Goal: Information Seeking & Learning: Find specific fact

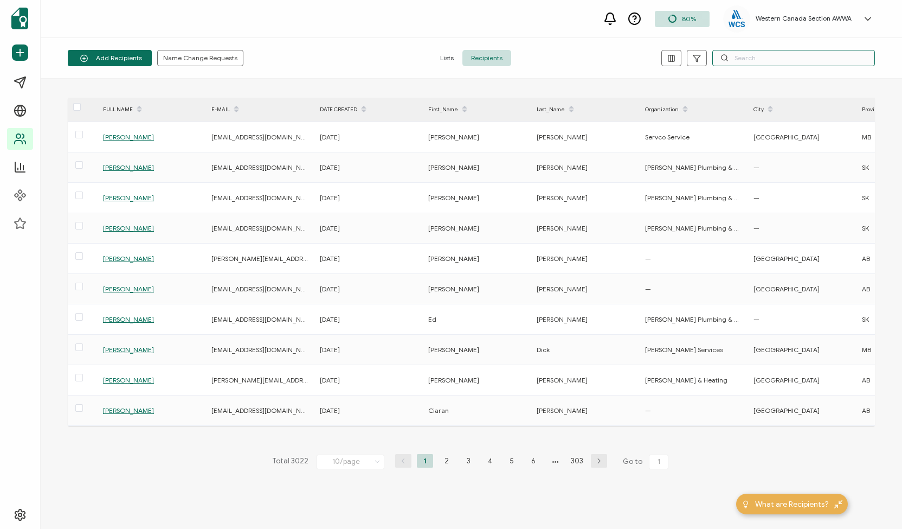
click at [823, 53] on input "text" at bounding box center [794, 58] width 163 height 16
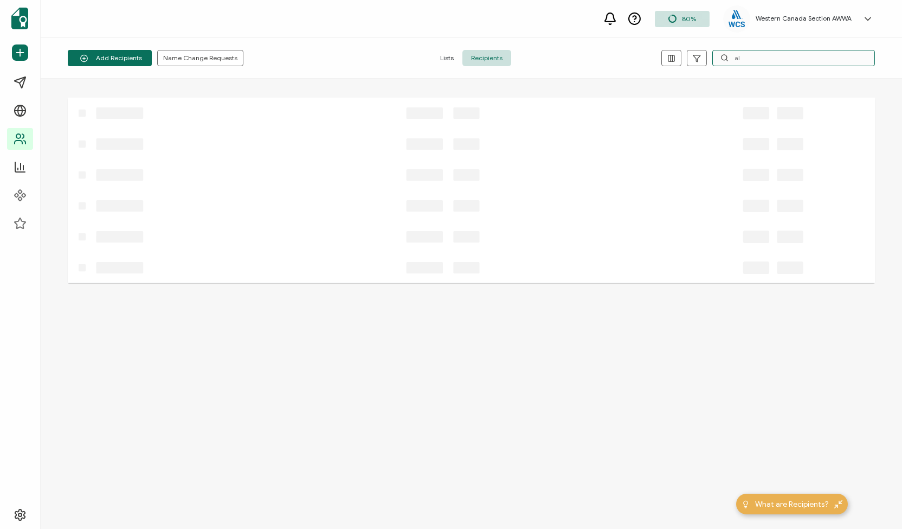
type input "a"
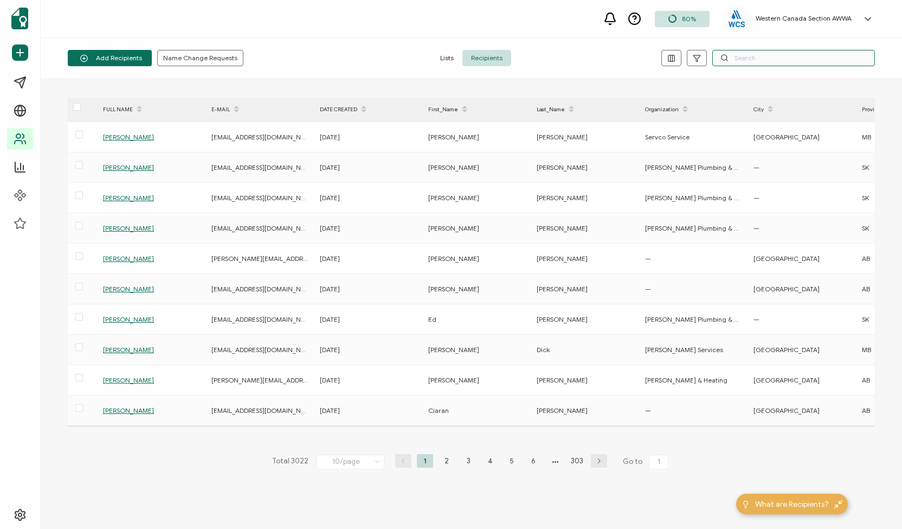
click at [795, 59] on input "text" at bounding box center [794, 58] width 163 height 16
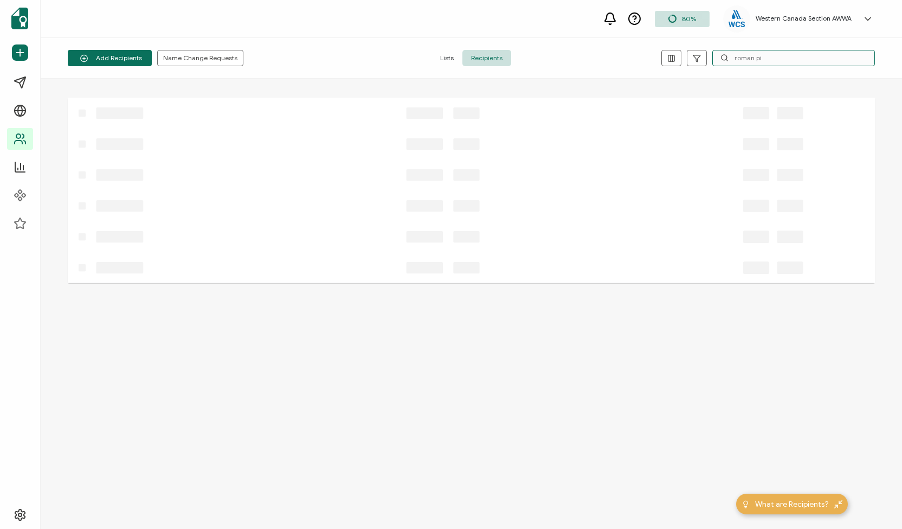
type input "roman pid"
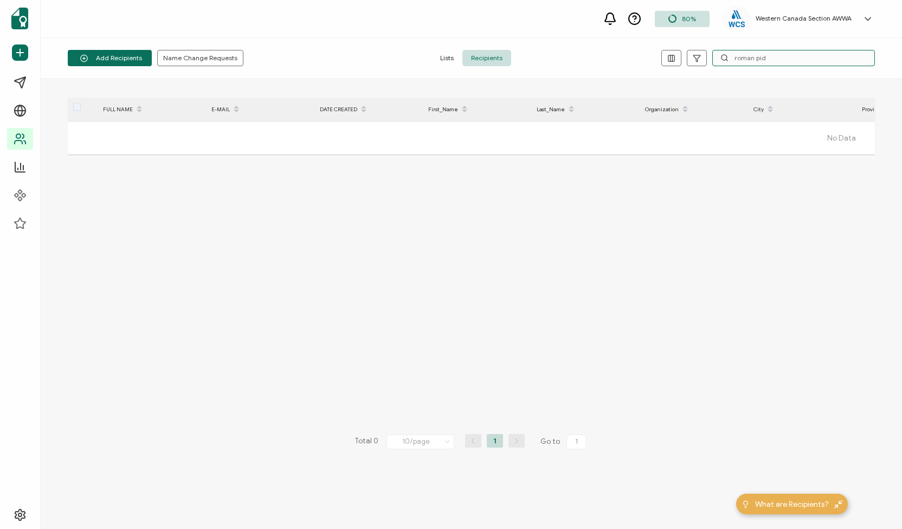
drag, startPoint x: 789, startPoint y: 51, endPoint x: 658, endPoint y: 66, distance: 131.5
click at [658, 66] on div "roman pid" at bounding box center [740, 58] width 269 height 16
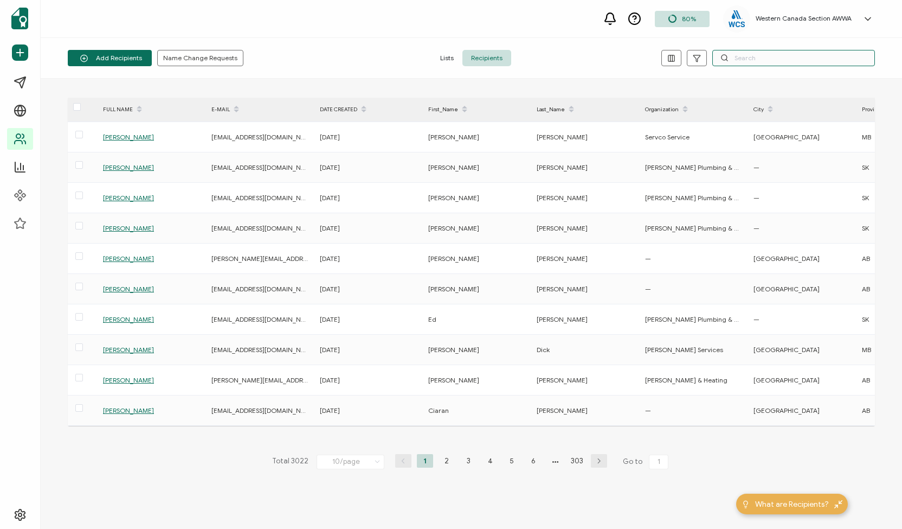
click at [731, 57] on input "text" at bounding box center [794, 58] width 163 height 16
click at [731, 57] on input "b" at bounding box center [794, 58] width 163 height 16
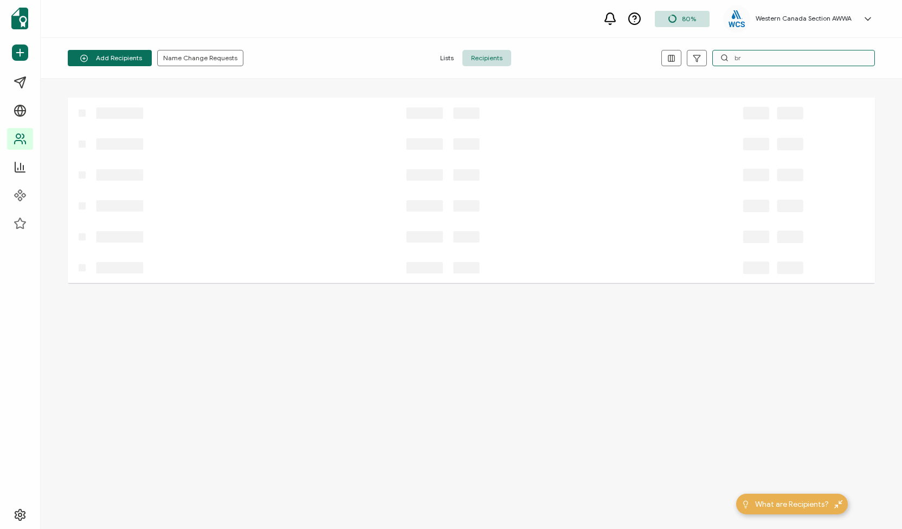
type input "b"
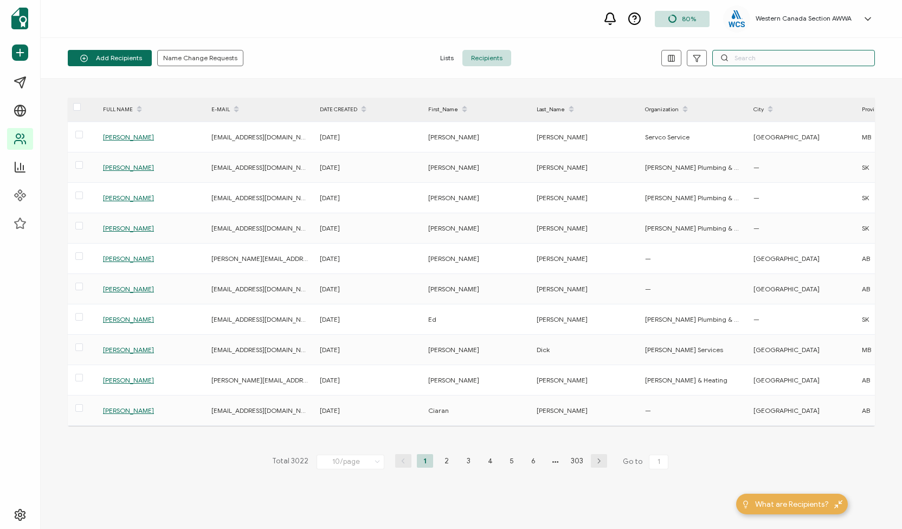
click at [821, 55] on input "text" at bounding box center [794, 58] width 163 height 16
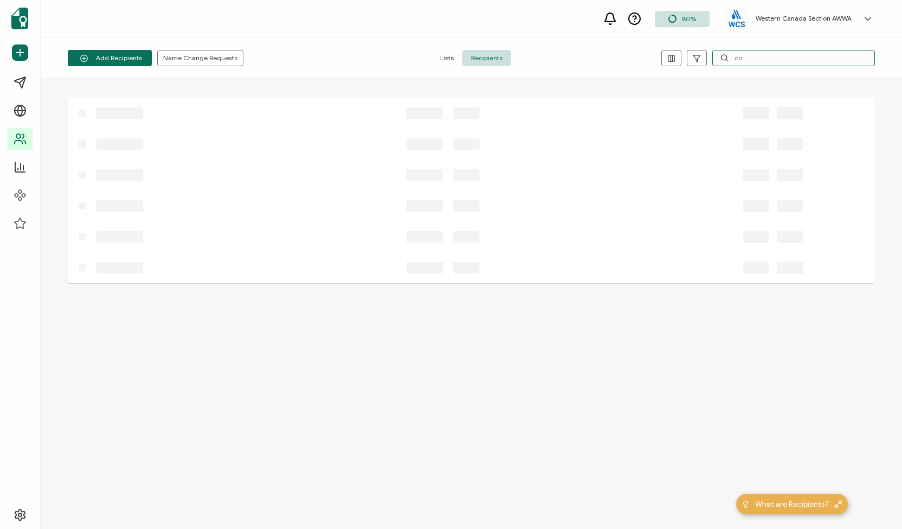
type input "c"
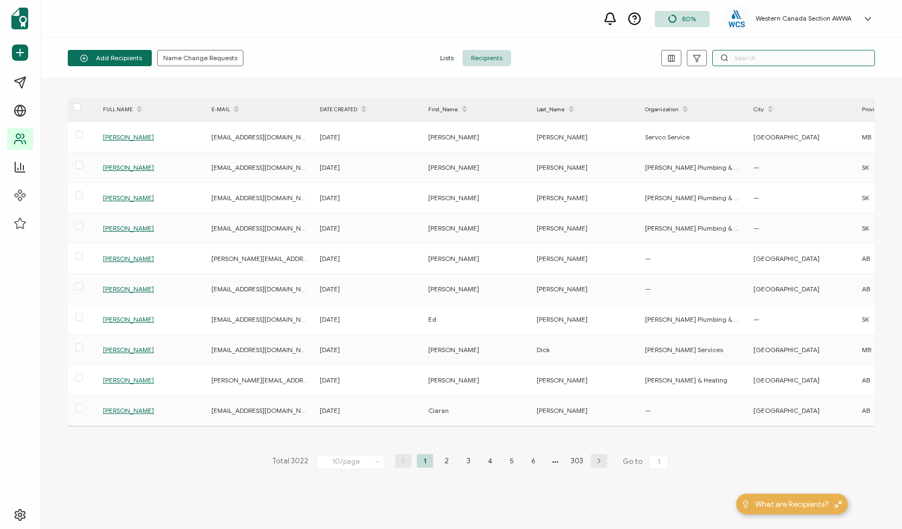
click at [768, 54] on input "text" at bounding box center [794, 58] width 163 height 16
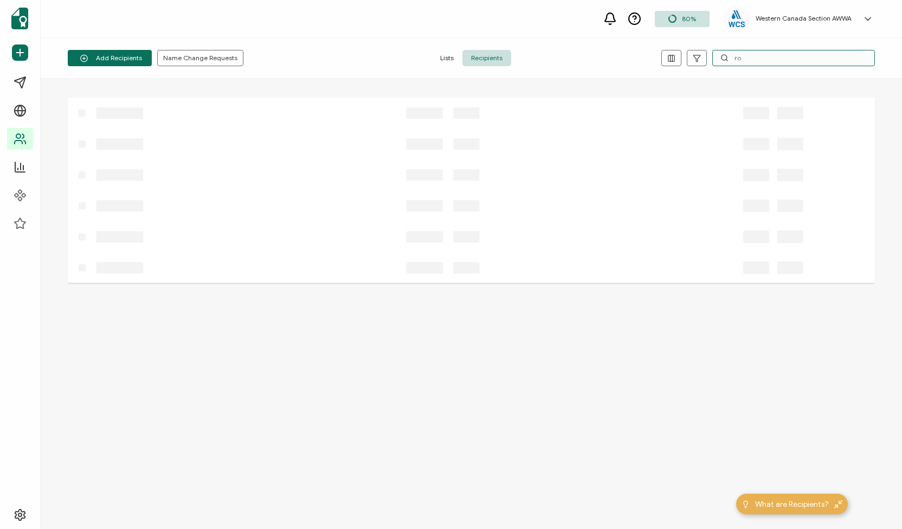
type input "r"
type input "m"
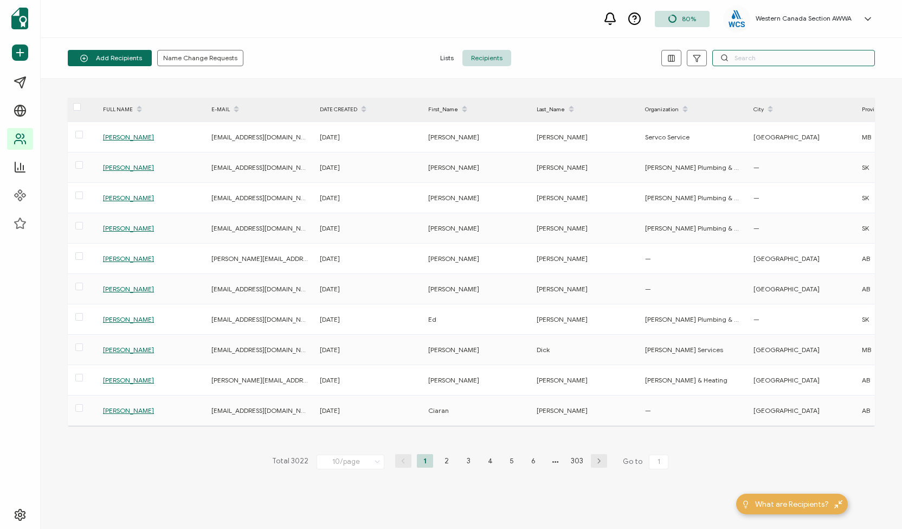
click at [803, 60] on input "text" at bounding box center [794, 58] width 163 height 16
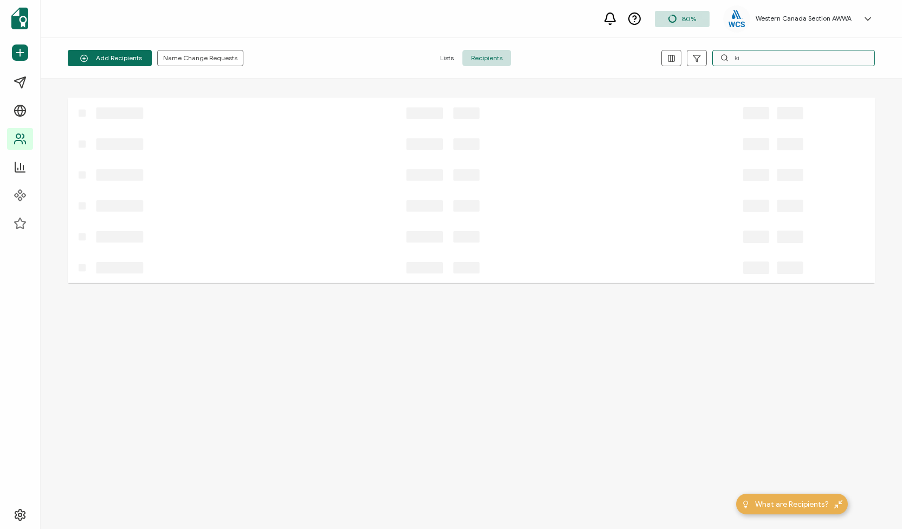
type input "k"
type input "s"
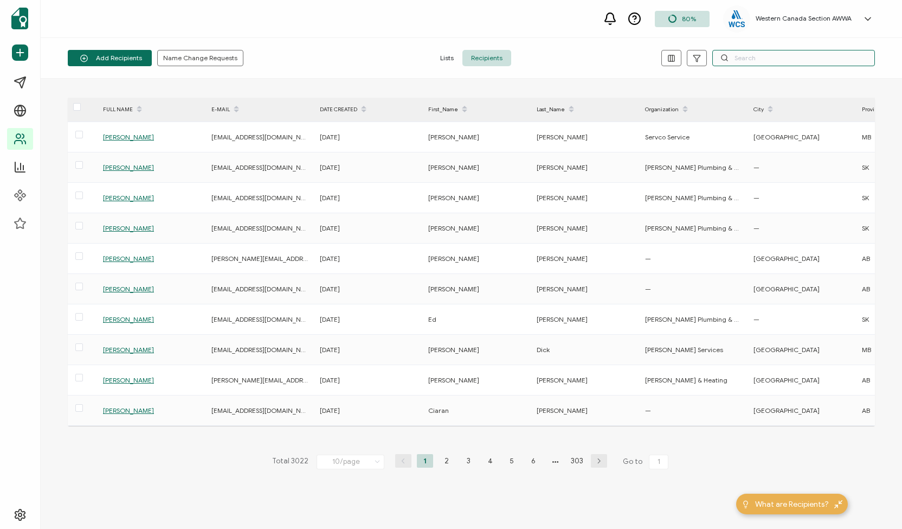
click at [752, 56] on input "text" at bounding box center [794, 58] width 163 height 16
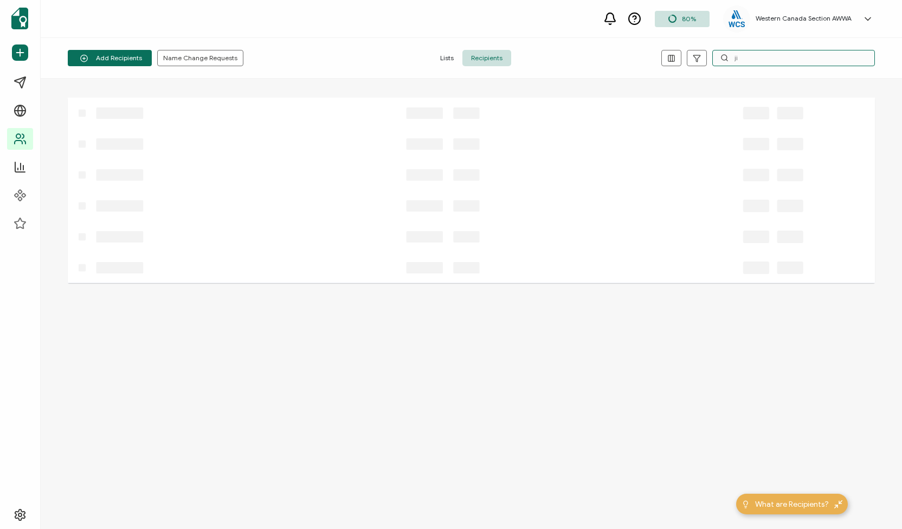
type input "j"
type input "r"
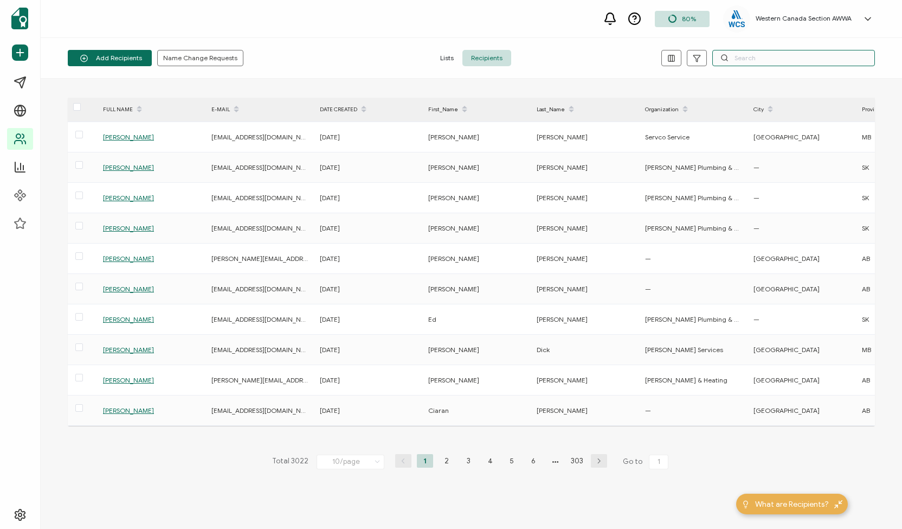
click at [748, 58] on input "text" at bounding box center [794, 58] width 163 height 16
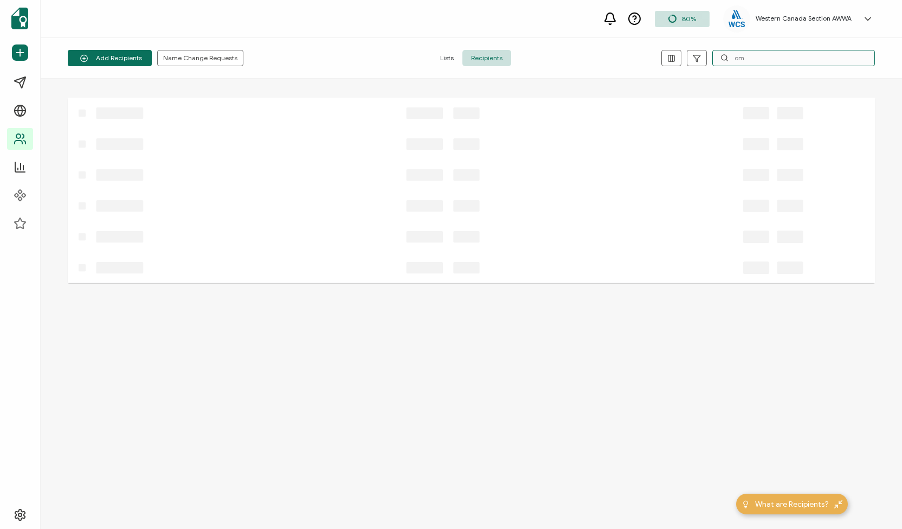
type input "o"
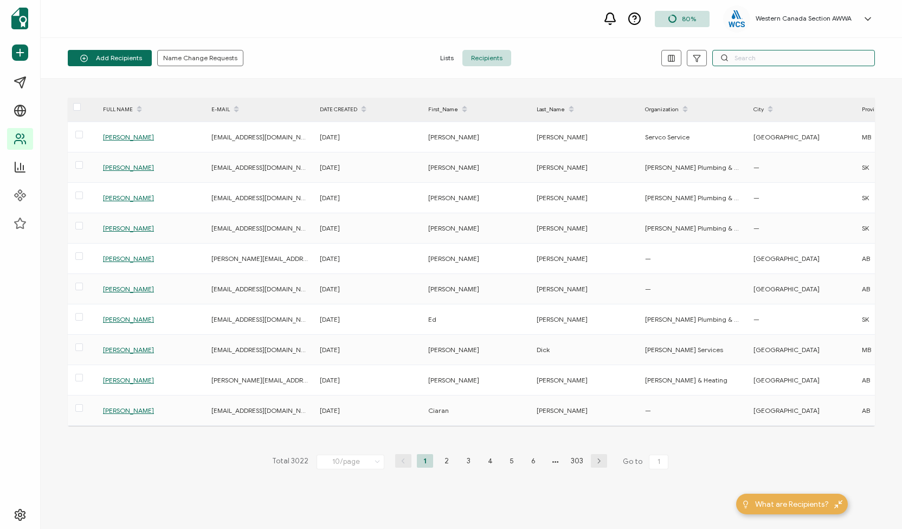
click at [781, 57] on input "text" at bounding box center [794, 58] width 163 height 16
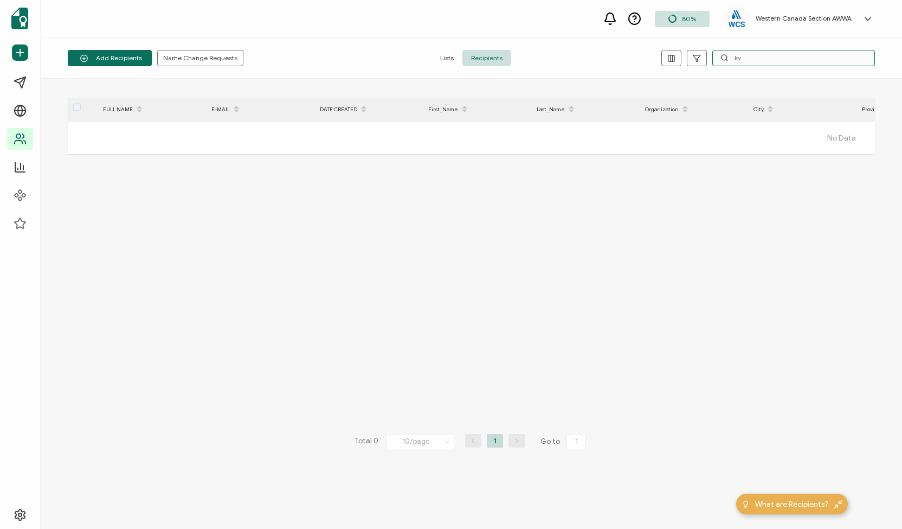
type input "k"
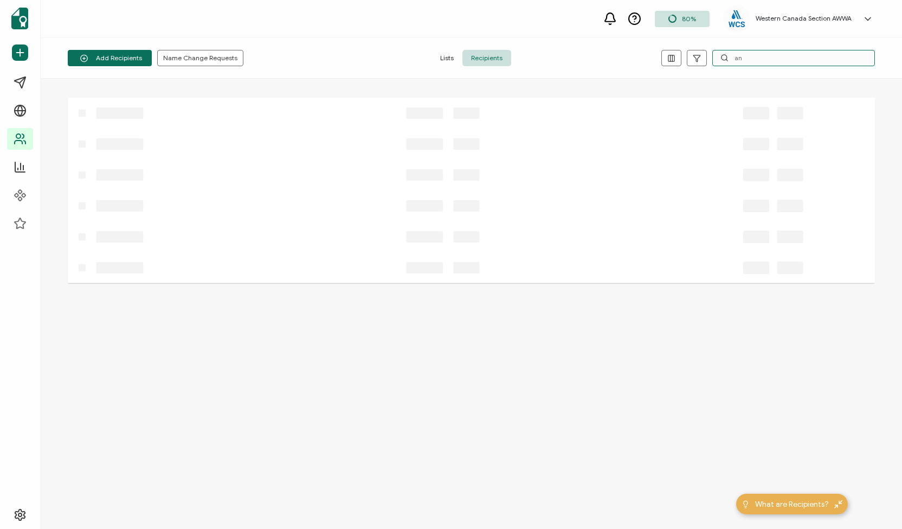
type input "a"
